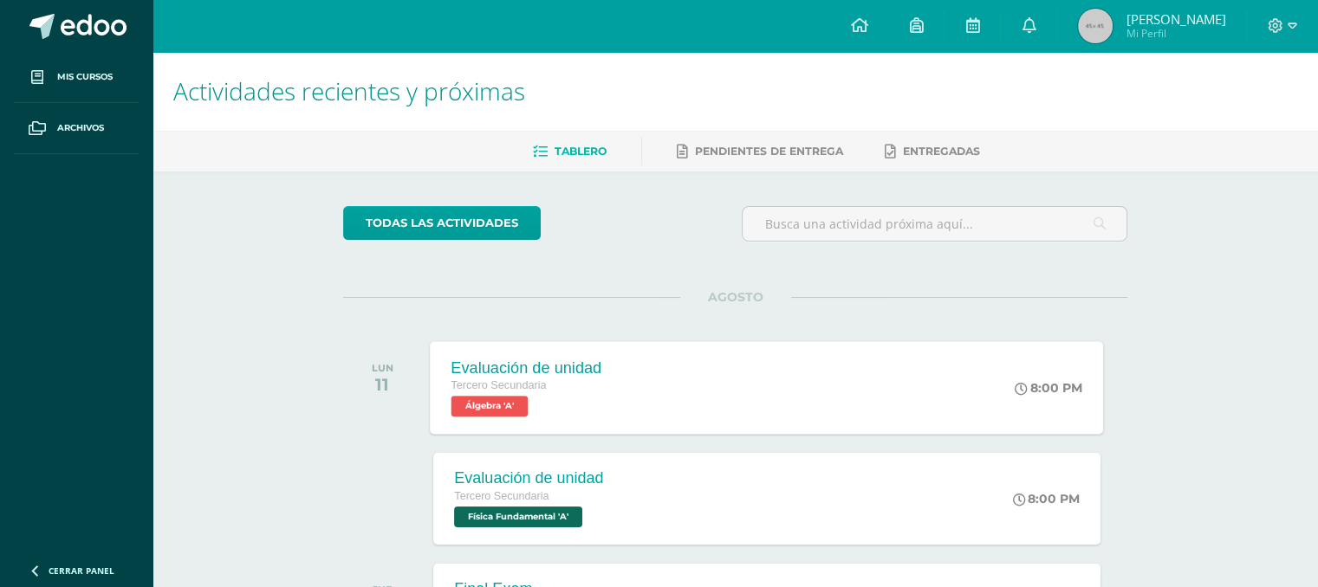
click at [650, 395] on div "Evaluación de unidad Tercero Secundaria Álgebra 'A' 8:00 PM Evaluación de unida…" at bounding box center [767, 387] width 673 height 93
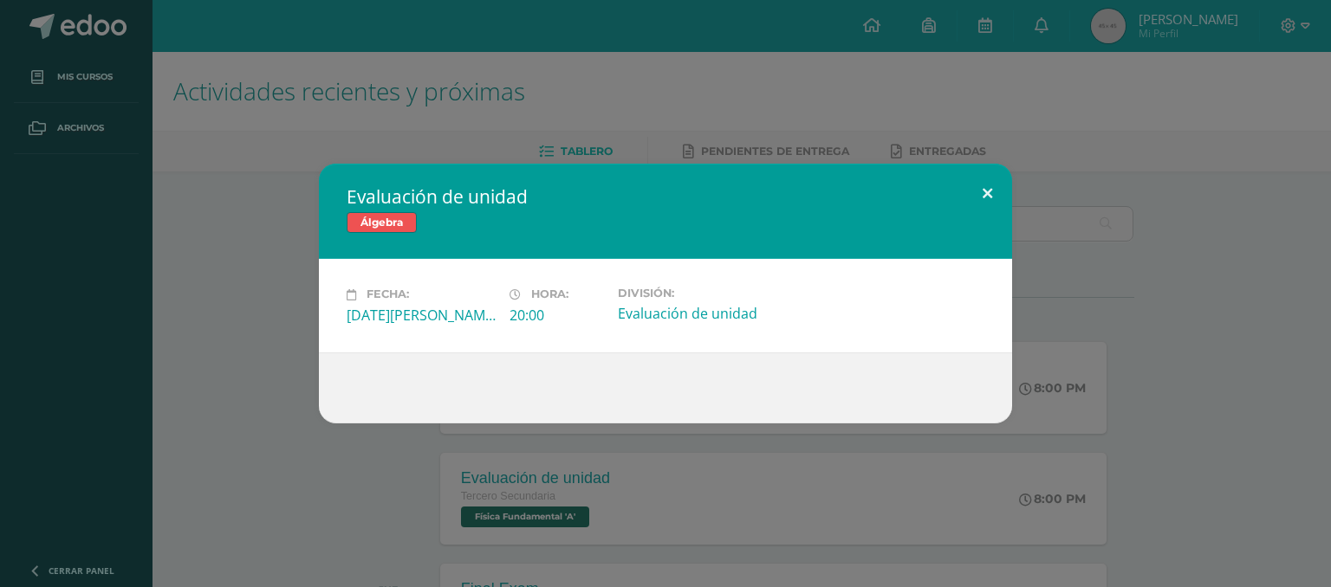
click at [989, 178] on button at bounding box center [987, 193] width 49 height 59
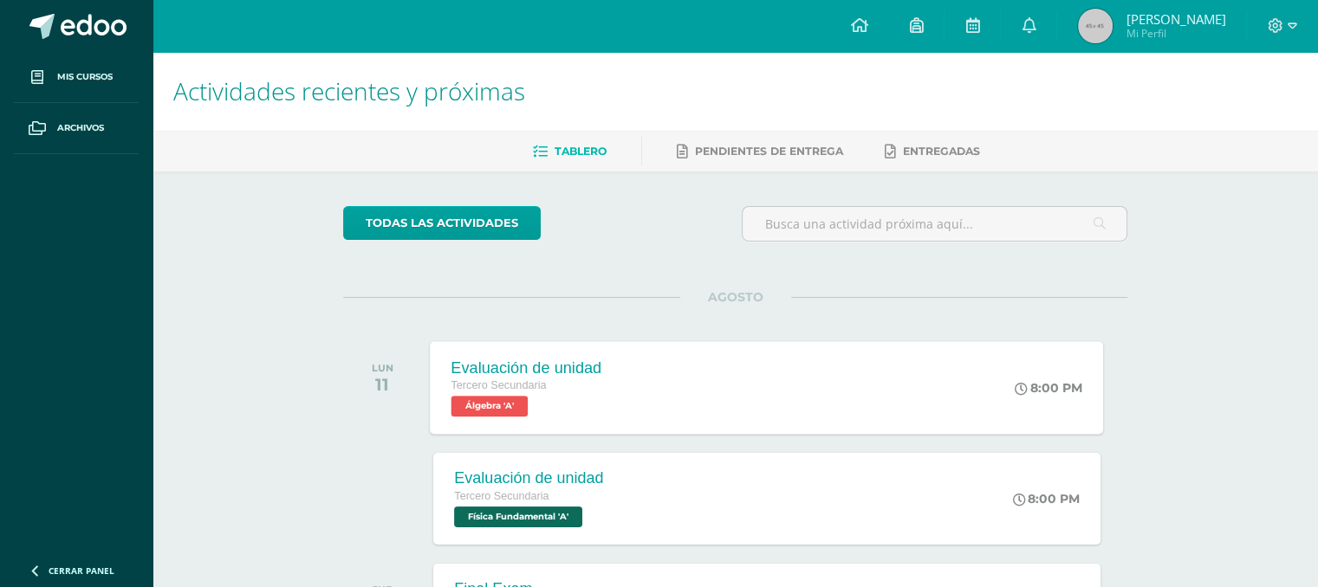
click at [557, 387] on div "Tercero Secundaria" at bounding box center [526, 386] width 151 height 19
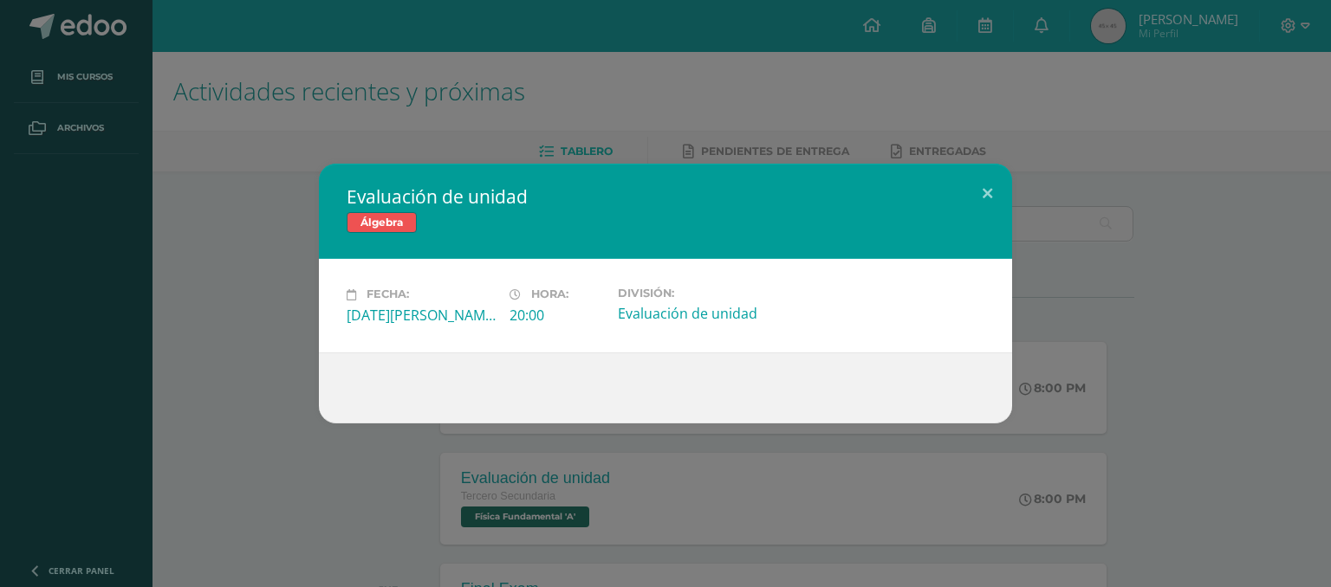
click at [373, 224] on span "Álgebra" at bounding box center [382, 222] width 70 height 21
click at [94, 68] on div "Evaluación de unidad Álgebra Fecha: [DATE][PERSON_NAME] Hora: 20:00 División:" at bounding box center [665, 293] width 1331 height 587
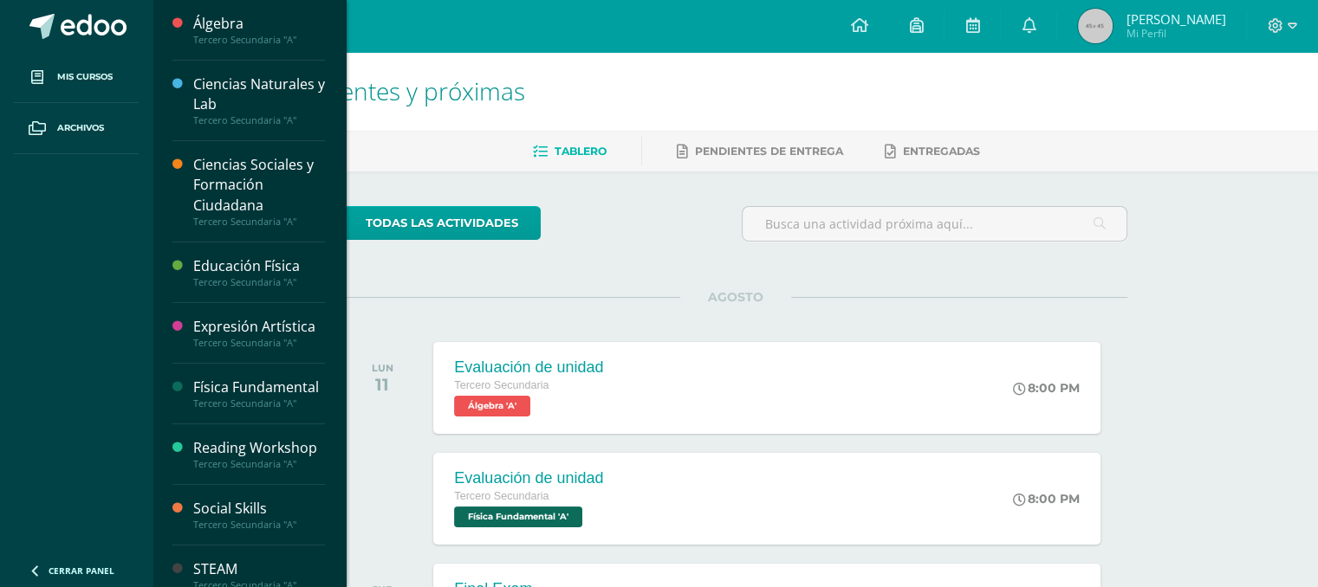
click at [94, 81] on span "Mis cursos" at bounding box center [84, 77] width 55 height 14
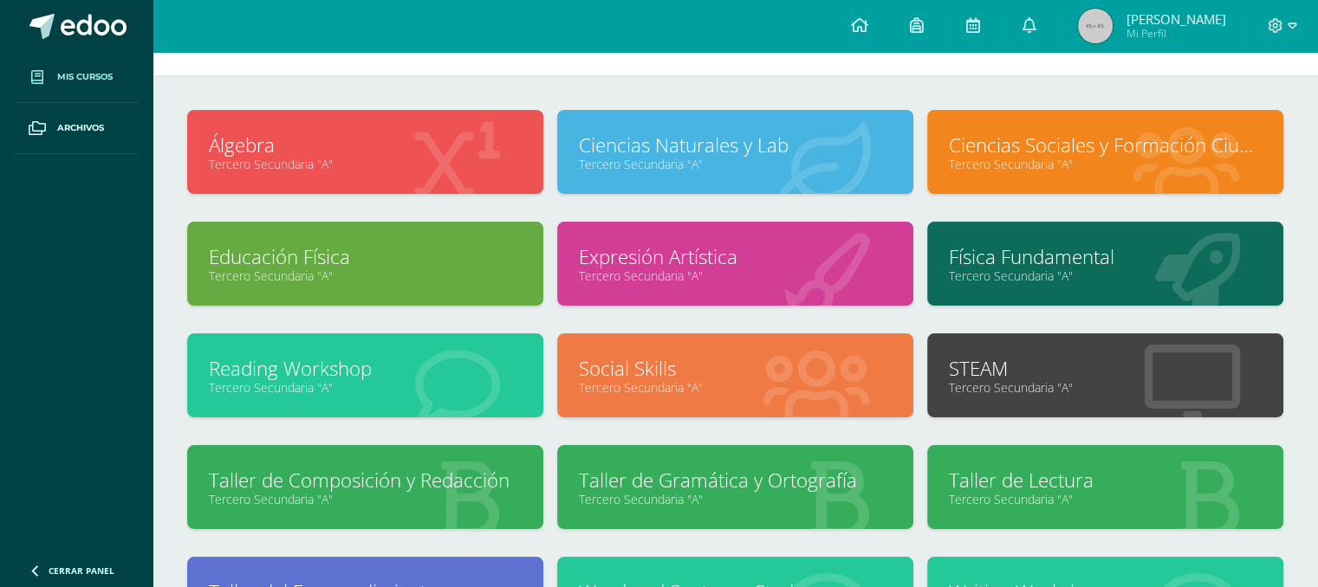
scroll to position [57, 0]
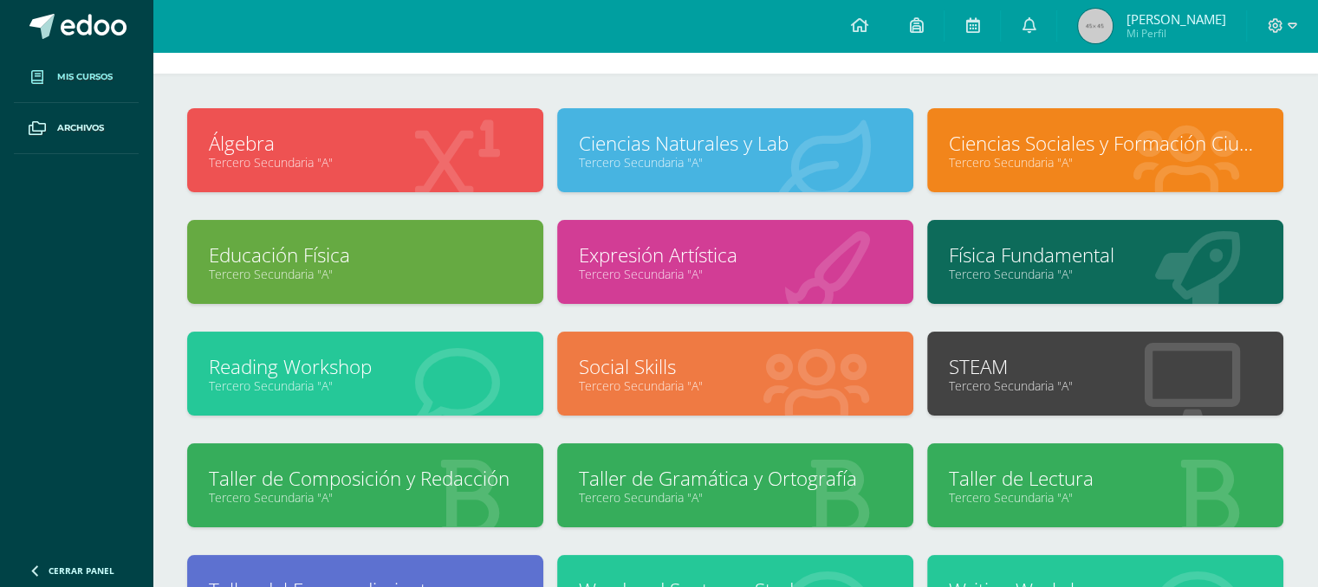
click at [420, 135] on link "Álgebra" at bounding box center [365, 143] width 313 height 27
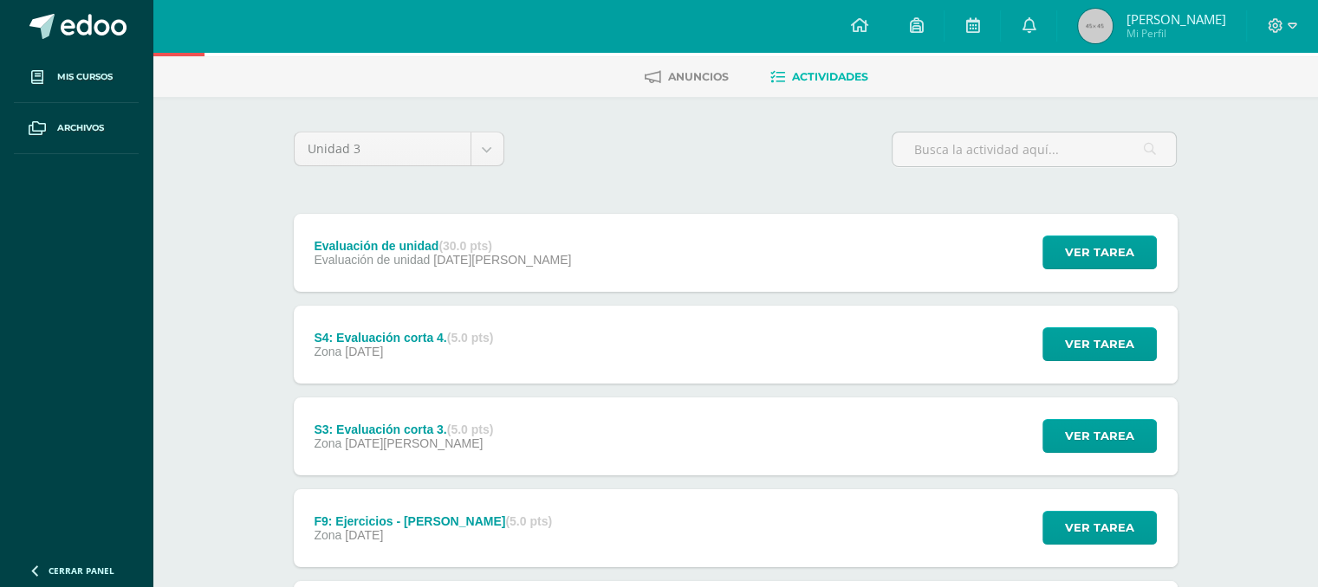
scroll to position [588, 0]
